Goal: Information Seeking & Learning: Learn about a topic

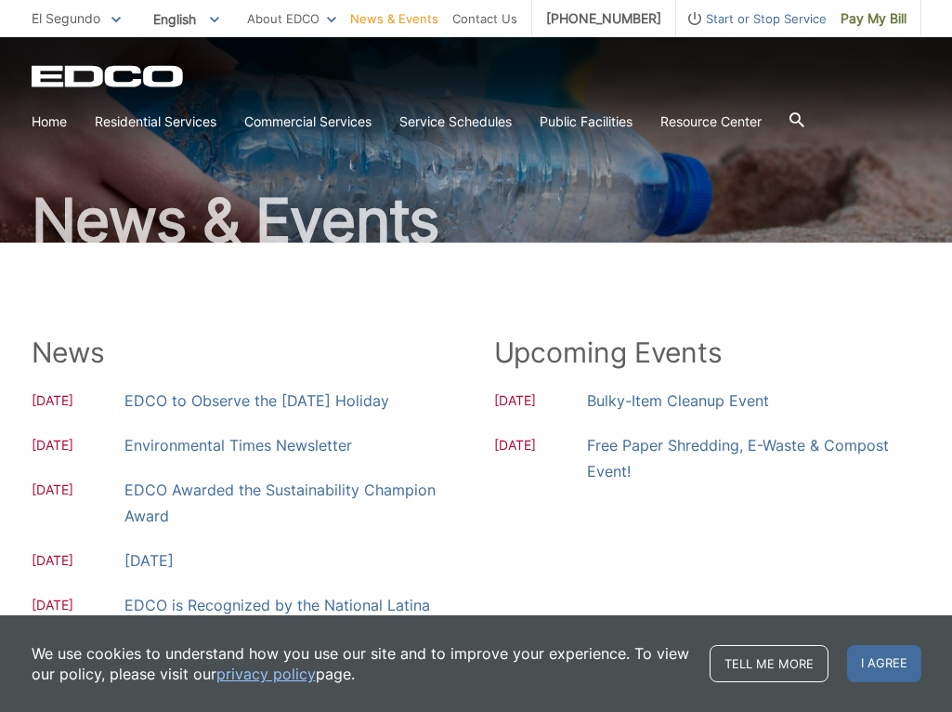
scroll to position [95, 0]
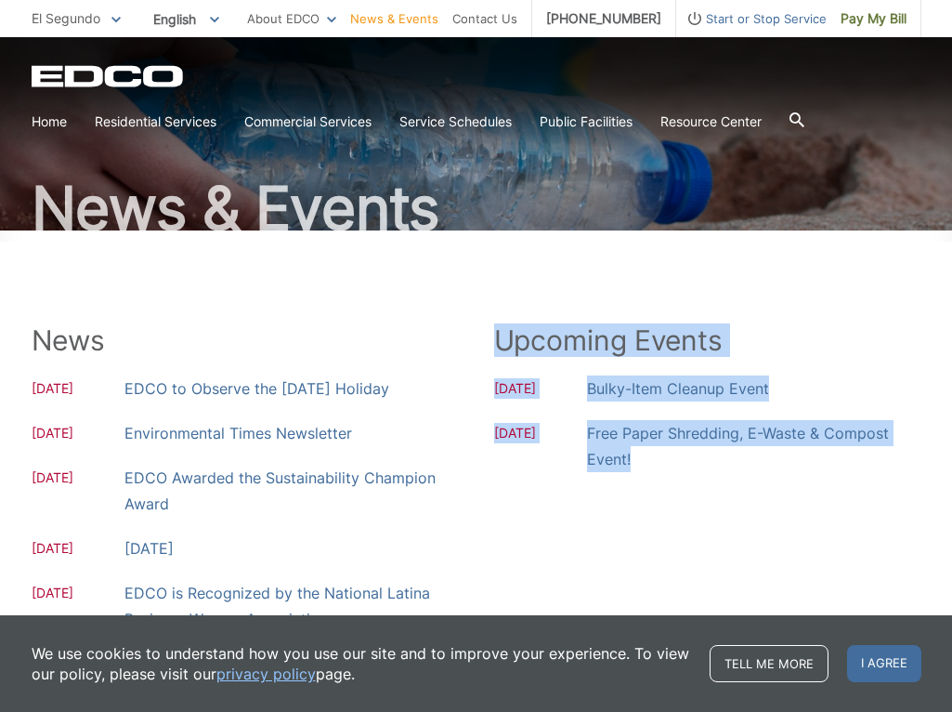
drag, startPoint x: 499, startPoint y: 331, endPoint x: 688, endPoint y: 472, distance: 235.6
click at [688, 472] on div "Upcoming Events 10.06.2025 Bulky-Item Cleanup Event 10.18.2025 Free Paper Shred…" at bounding box center [707, 660] width 427 height 675
copy div "Upcoming Events 10.06.2025 Bulky-Item Cleanup Event 10.18.2025 Free Paper Shred…"
click at [637, 382] on link "Bulky-Item Cleanup Event" at bounding box center [678, 388] width 182 height 26
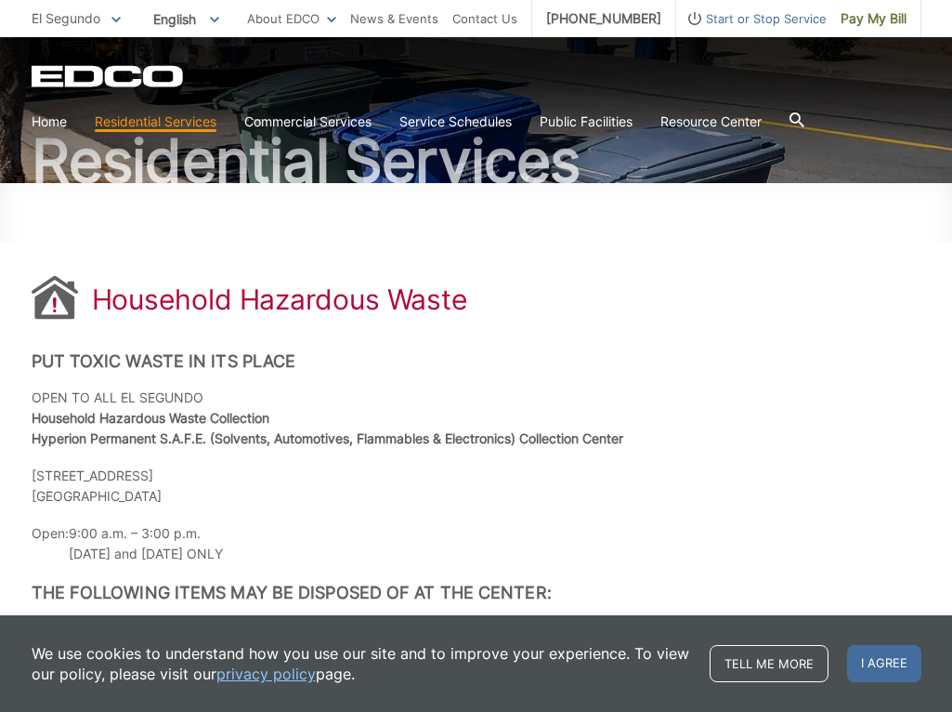
scroll to position [151, 0]
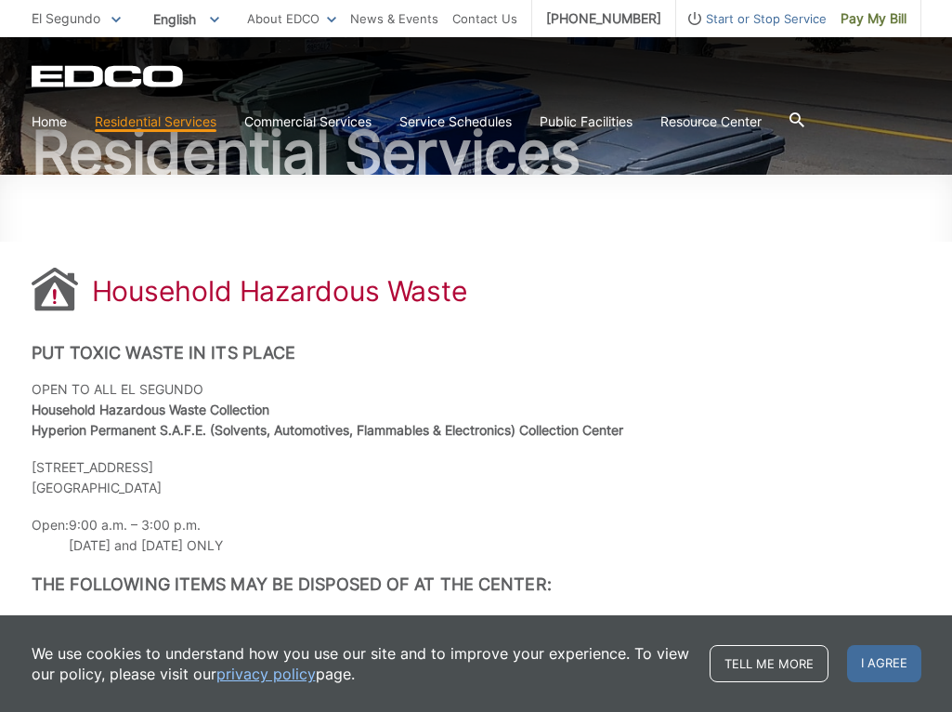
drag, startPoint x: 192, startPoint y: 482, endPoint x: 35, endPoint y: 463, distance: 158.2
click at [35, 463] on p "7660 West Imperial Highway, Gate B Playa Del Rey, CA 90293" at bounding box center [477, 477] width 890 height 41
click at [33, 468] on p "7660 West Imperial Highway, Gate B Playa Del Rey, CA 90293" at bounding box center [477, 477] width 890 height 41
drag, startPoint x: 29, startPoint y: 462, endPoint x: 242, endPoint y: 525, distance: 222.0
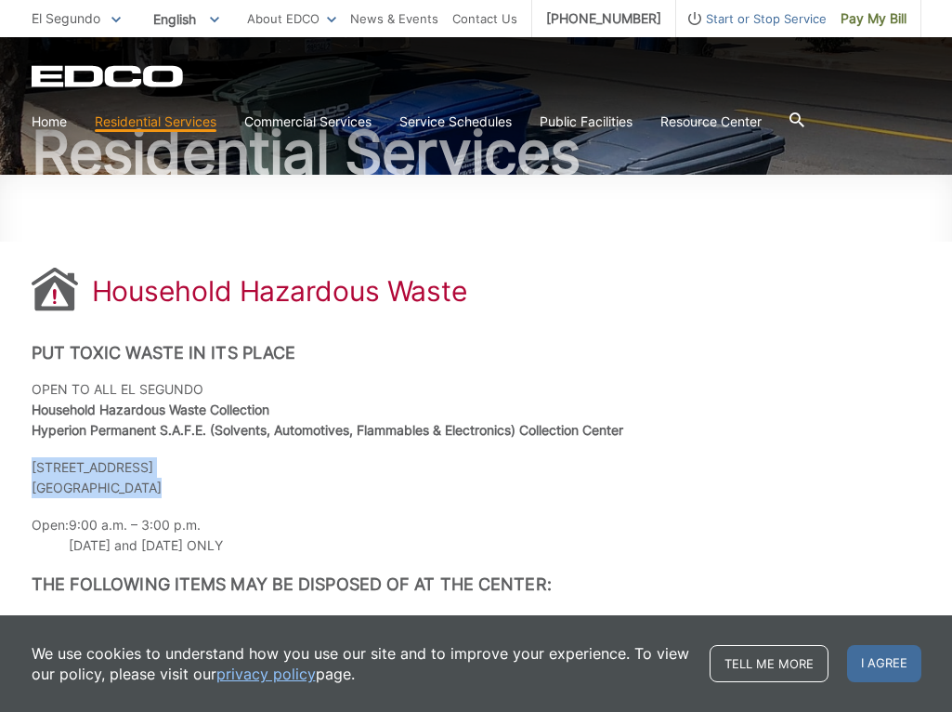
copy div "7660 West Imperial Highway, Gate B Playa Del Rey, CA 90293"
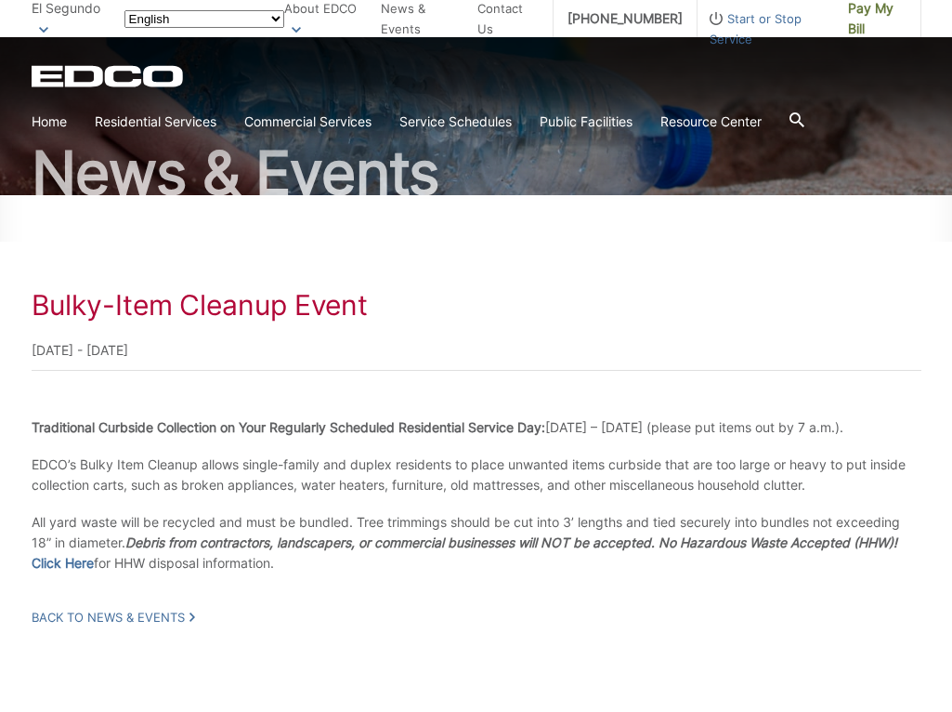
scroll to position [231, 0]
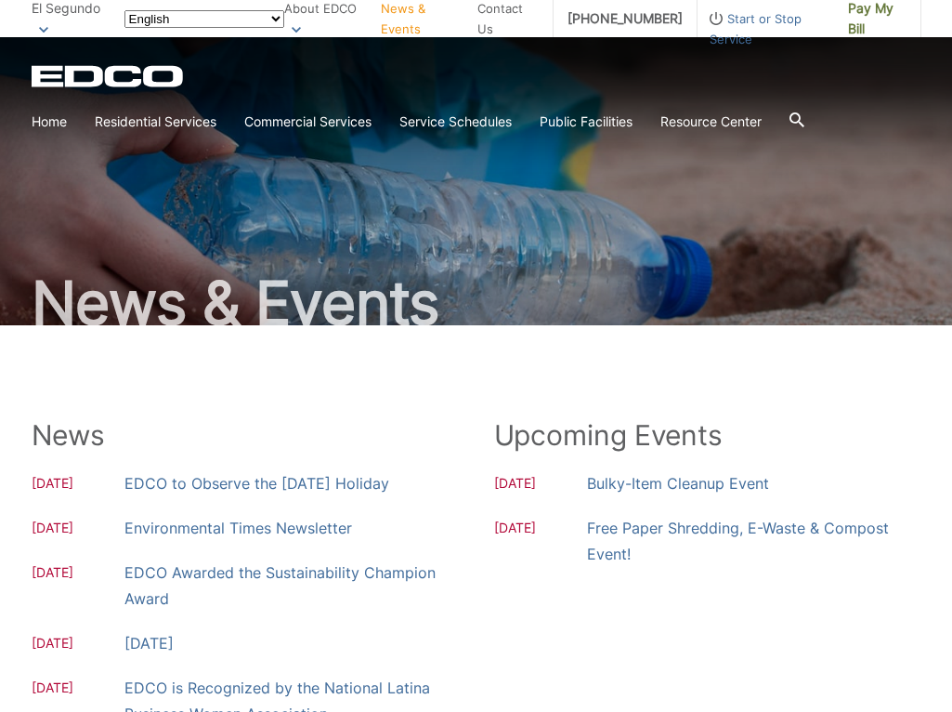
scroll to position [95, 0]
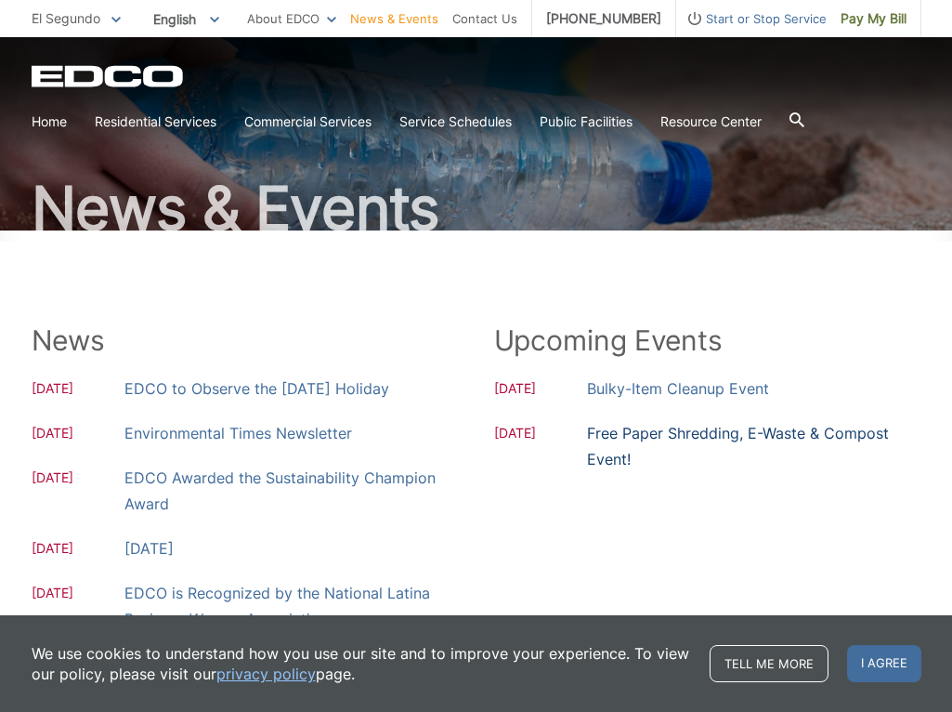
click at [669, 429] on link "Free Paper Shredding, E-Waste & Compost Event!" at bounding box center [754, 446] width 334 height 52
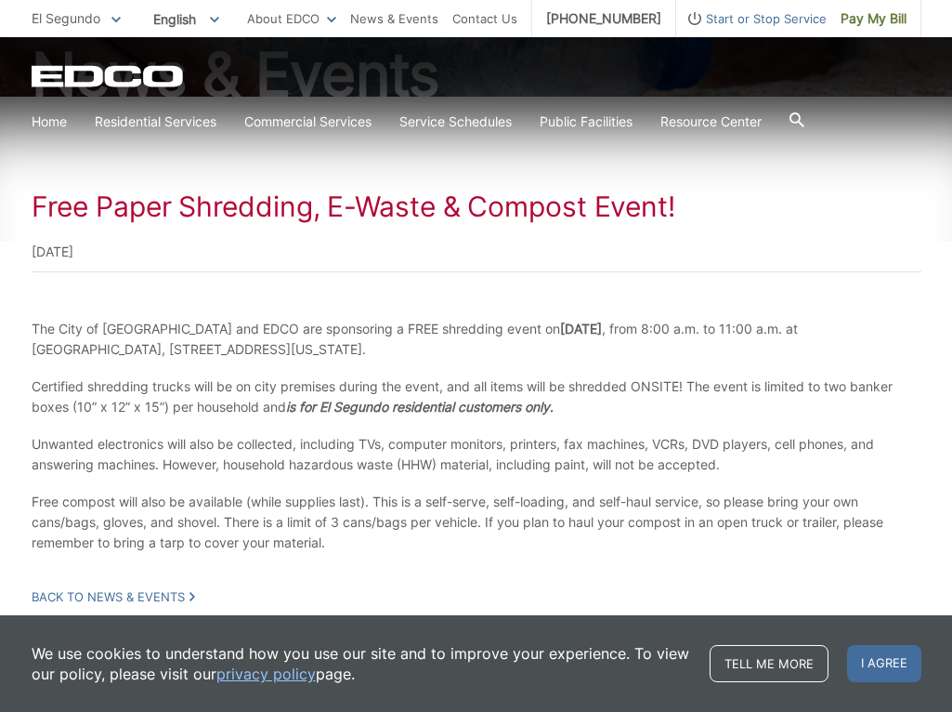
scroll to position [246, 0]
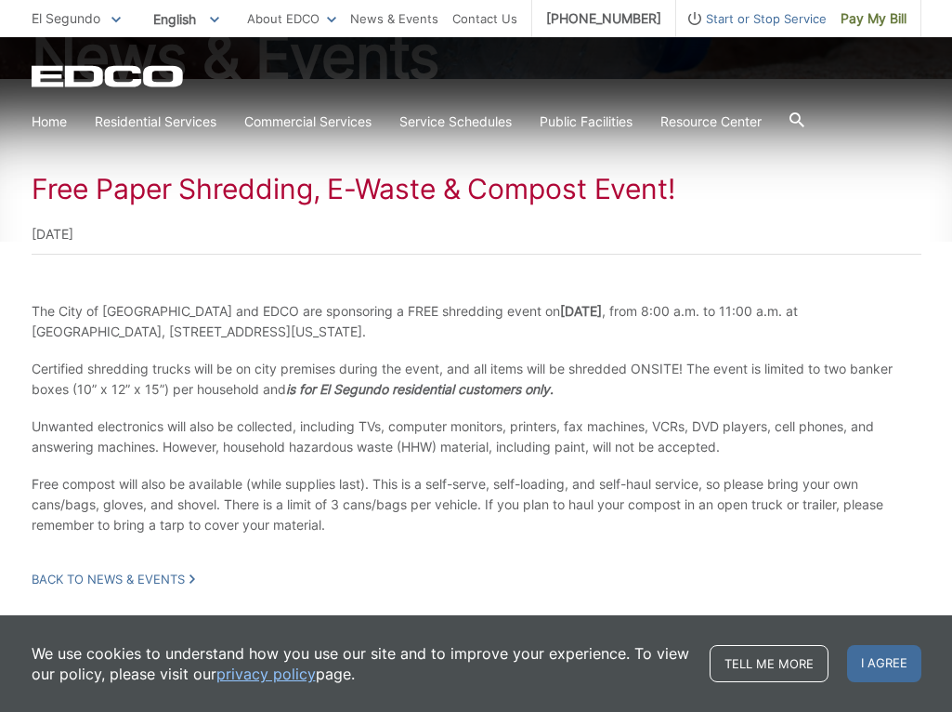
drag, startPoint x: 34, startPoint y: 310, endPoint x: 584, endPoint y: 383, distance: 553.9
click at [584, 383] on div "Free Paper Shredding, E-Waste & Compost Event! [DATE] The City of [GEOGRAPHIC_D…" at bounding box center [477, 379] width 890 height 415
copy div "The City of [GEOGRAPHIC_DATA] and EDCO are sponsoring a FREE shredding event [D…"
